Goal: Information Seeking & Learning: Learn about a topic

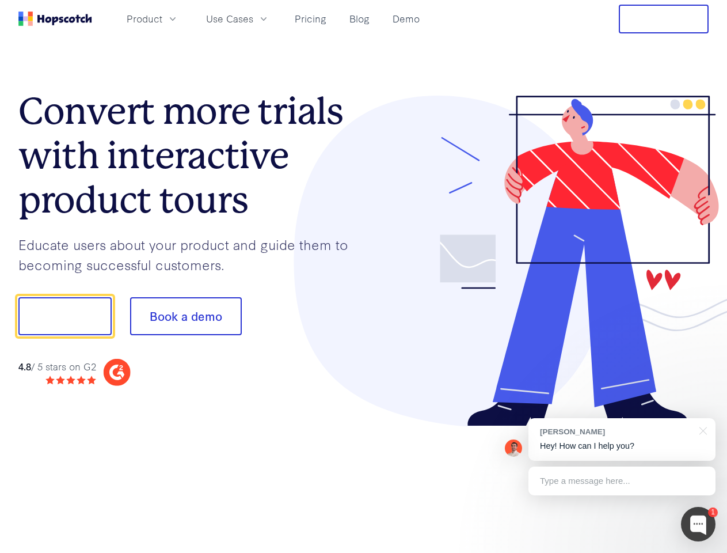
click at [364, 276] on div at bounding box center [536, 261] width 345 height 331
click at [162, 18] on span "Product" at bounding box center [145, 19] width 36 height 14
click at [253, 18] on span "Use Cases" at bounding box center [229, 19] width 47 height 14
click at [664, 19] on button "Free Trial" at bounding box center [664, 19] width 90 height 29
click at [64, 316] on button "Show me!" at bounding box center [64, 316] width 93 height 38
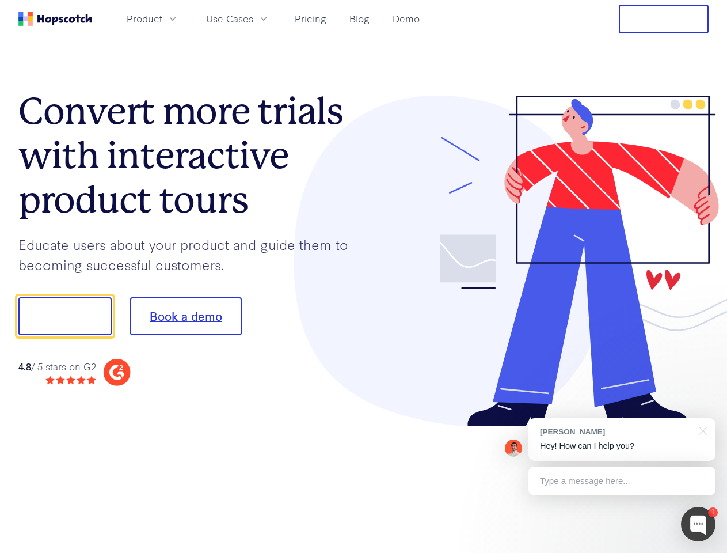
click at [185, 316] on button "Book a demo" at bounding box center [186, 316] width 112 height 38
click at [698, 524] on div at bounding box center [698, 524] width 35 height 35
click at [622, 439] on div "[PERSON_NAME] Hey! How can I help you?" at bounding box center [622, 439] width 187 height 43
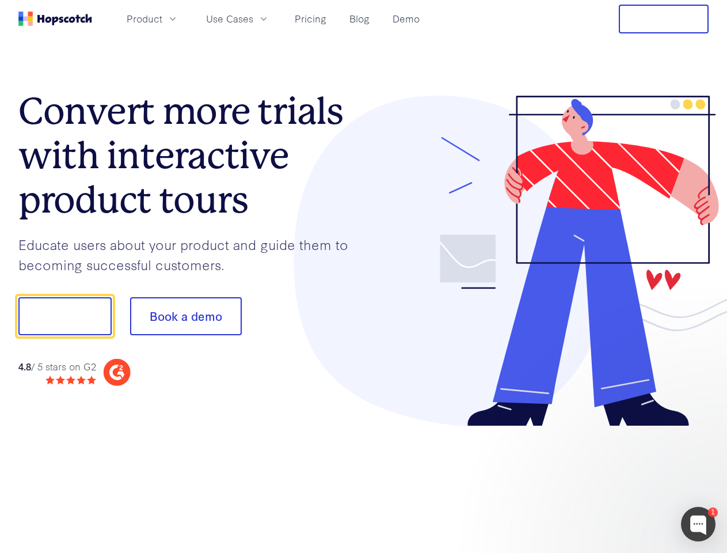
click at [701, 430] on div at bounding box center [608, 392] width 216 height 230
click at [622, 481] on div at bounding box center [608, 392] width 216 height 230
